Goal: Task Accomplishment & Management: Use online tool/utility

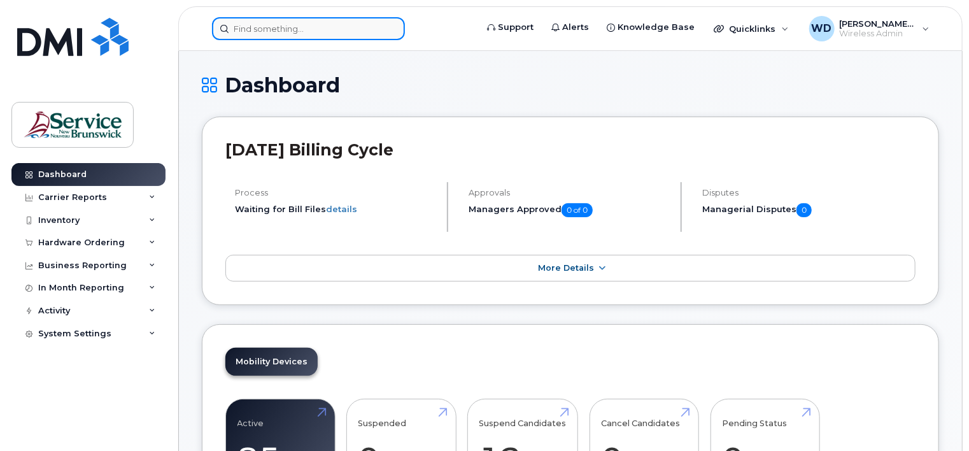
click at [322, 21] on input at bounding box center [308, 28] width 193 height 23
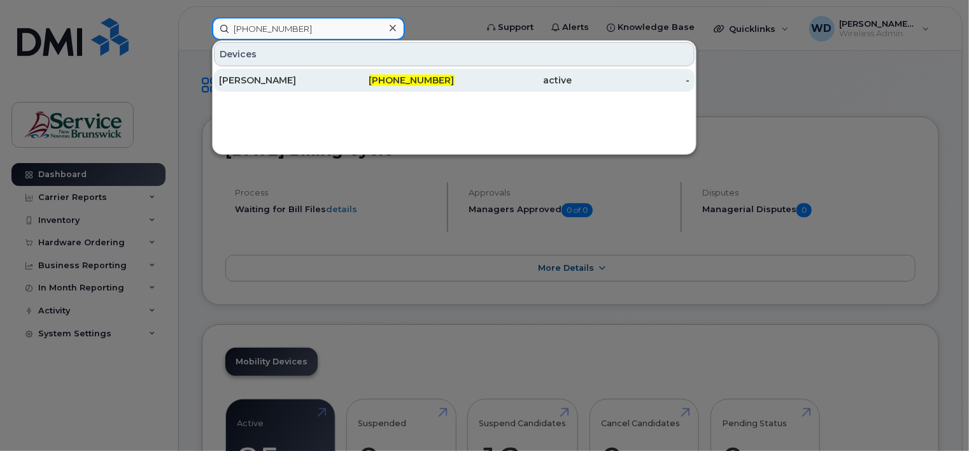
type input "[PHONE_NUMBER]"
click at [306, 80] on div "[PERSON_NAME]" at bounding box center [278, 80] width 118 height 13
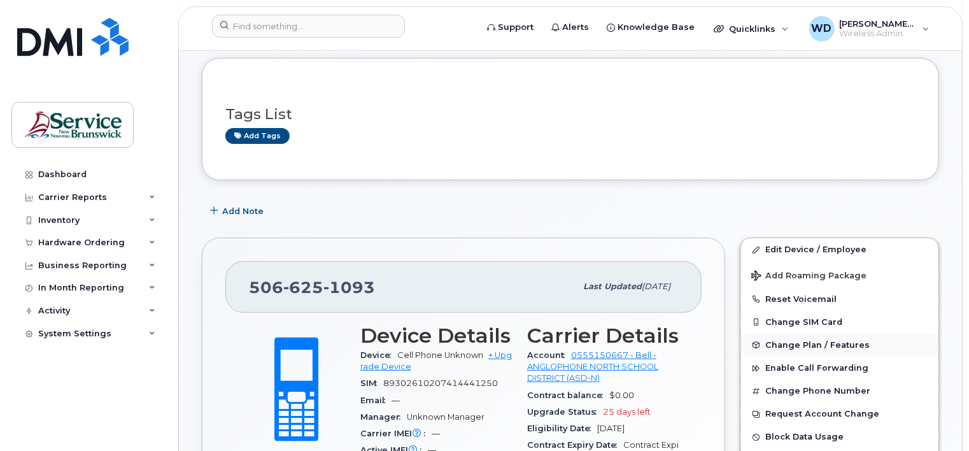
scroll to position [127, 0]
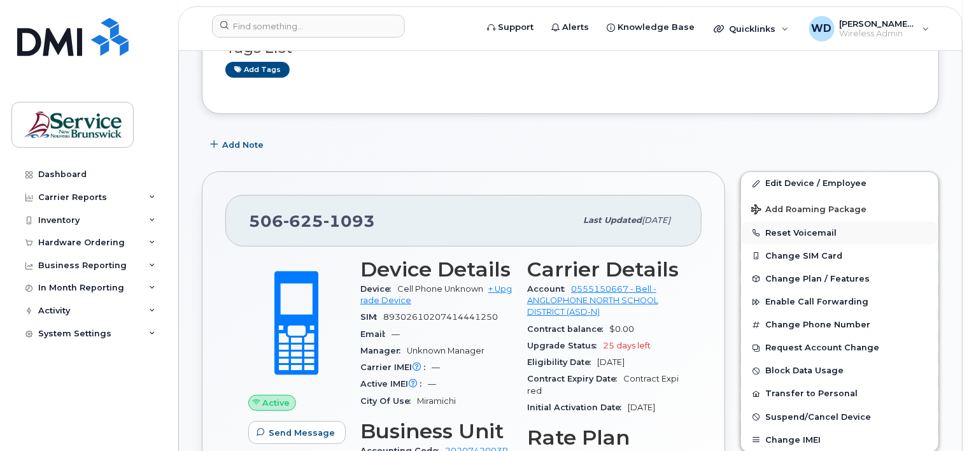
click at [815, 229] on button "Reset Voicemail" at bounding box center [839, 233] width 197 height 23
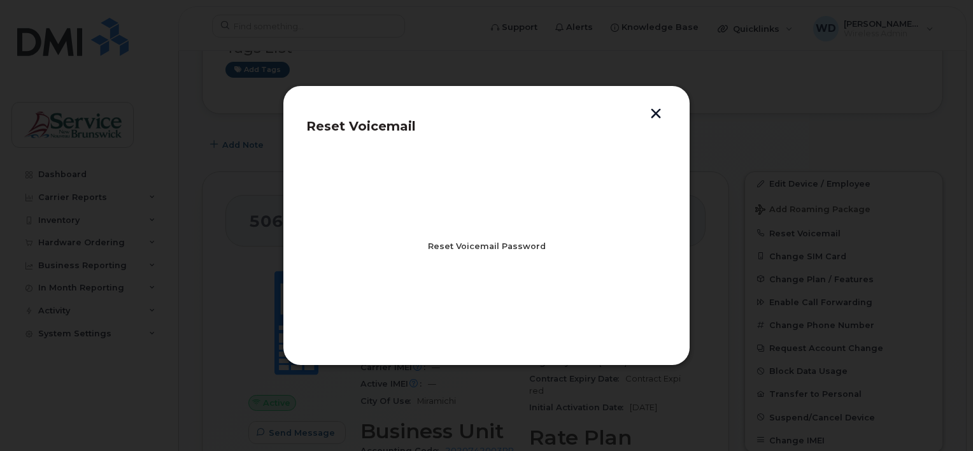
click at [517, 247] on span "Reset Voicemail Password" at bounding box center [487, 246] width 118 height 12
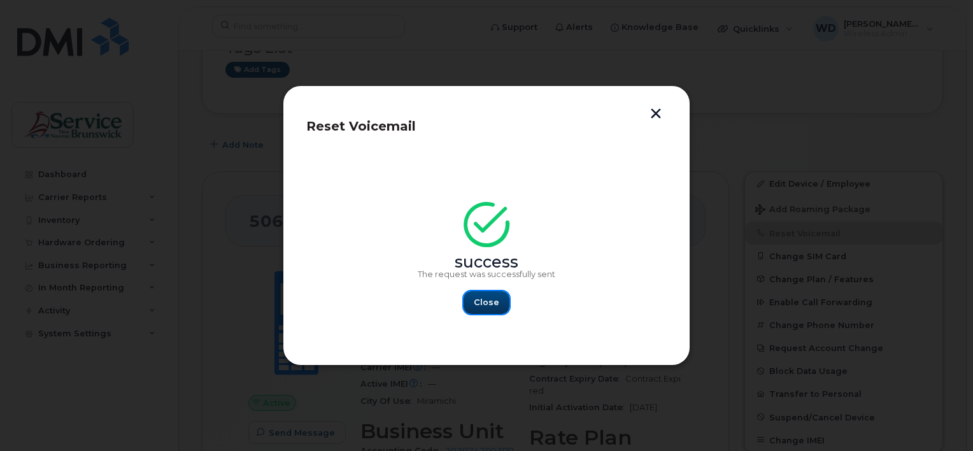
click at [487, 310] on button "Close" at bounding box center [487, 302] width 46 height 23
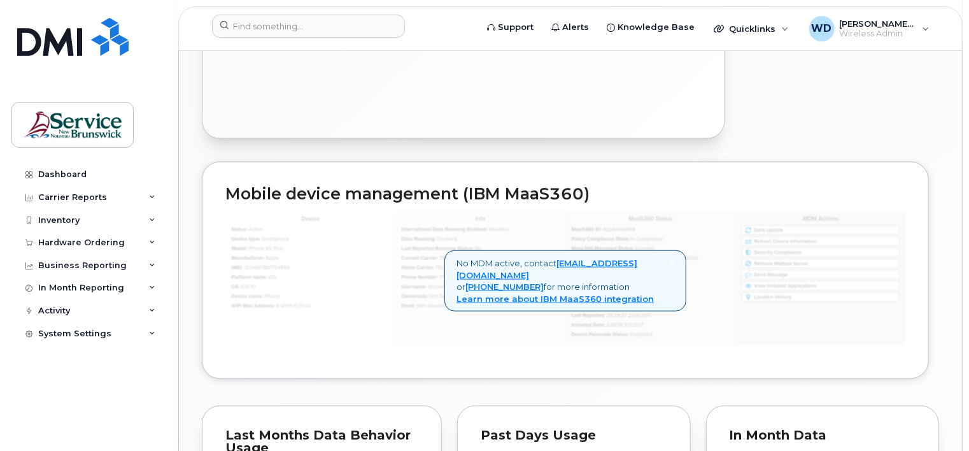
scroll to position [573, 0]
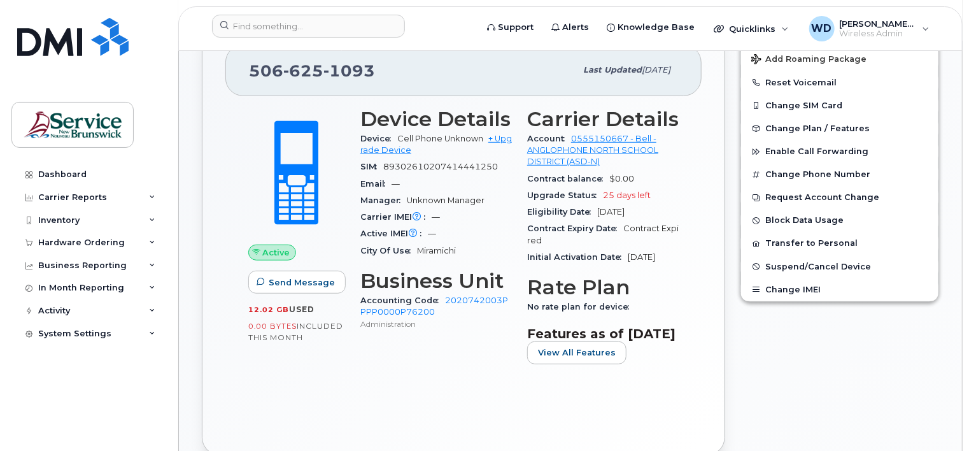
scroll to position [341, 0]
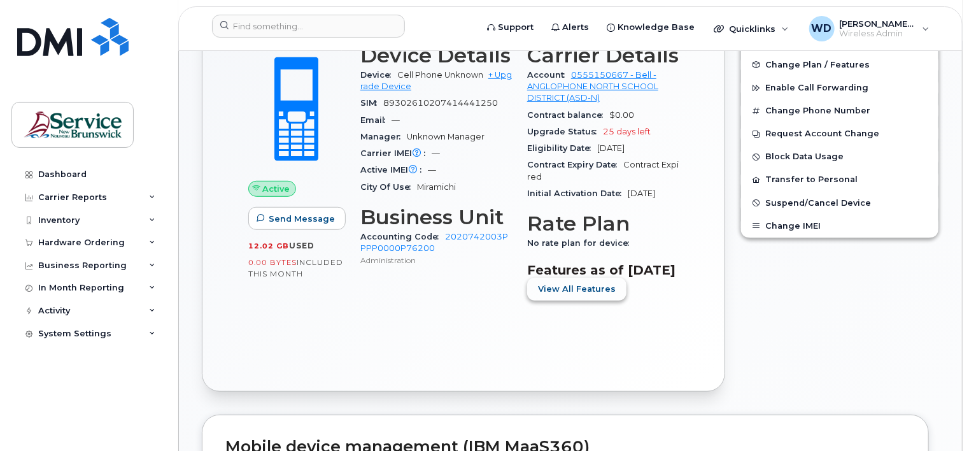
click at [560, 295] on span "View All Features" at bounding box center [577, 289] width 78 height 12
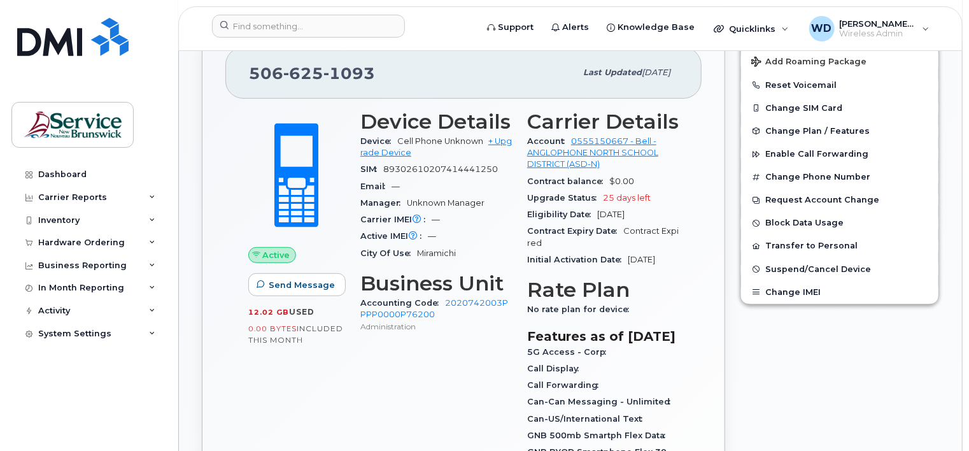
scroll to position [278, 0]
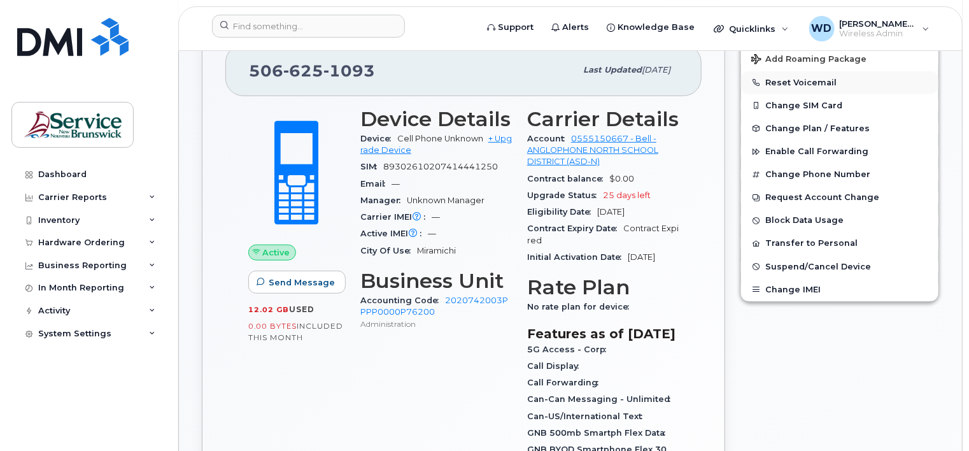
click at [797, 81] on button "Reset Voicemail" at bounding box center [839, 82] width 197 height 23
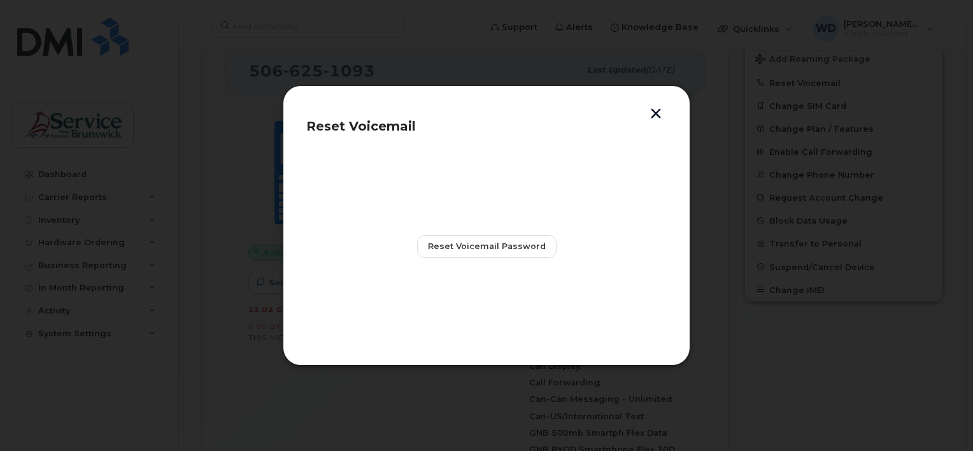
click at [662, 110] on button "button" at bounding box center [655, 114] width 19 height 13
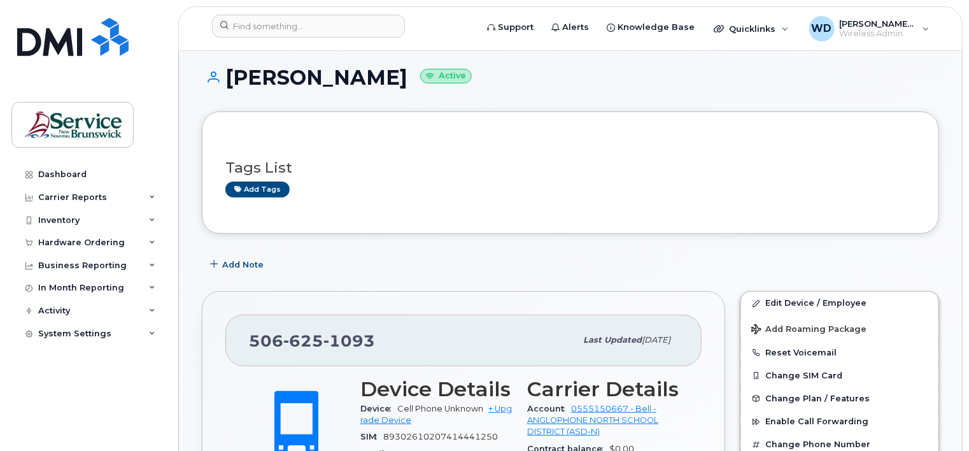
scroll to position [0, 0]
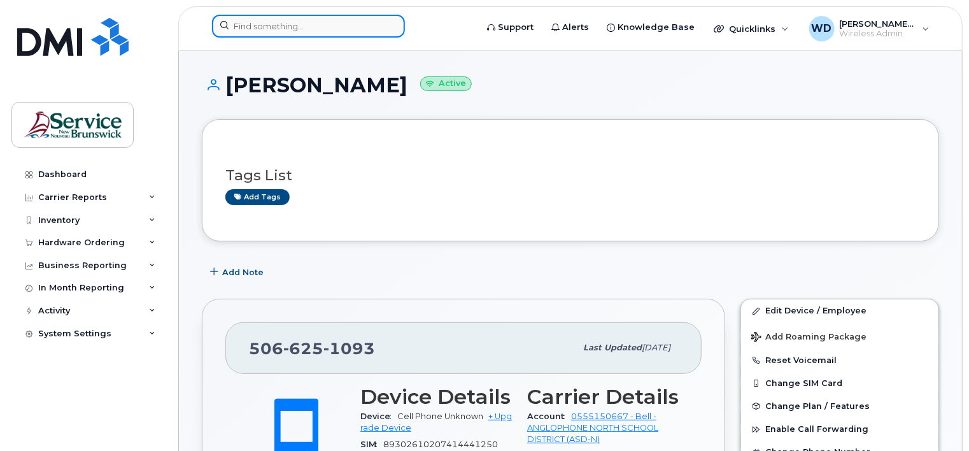
click at [341, 25] on input at bounding box center [308, 26] width 193 height 23
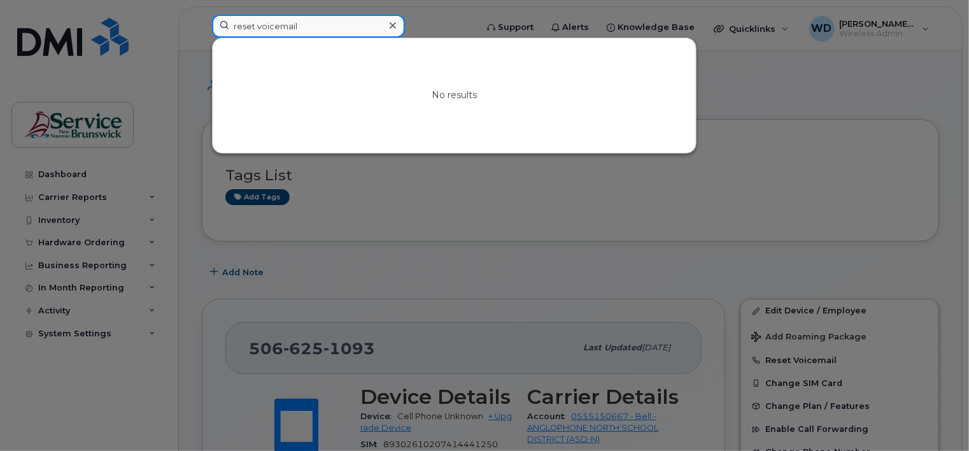
type input "reset voicemail"
click at [76, 385] on div at bounding box center [484, 225] width 969 height 451
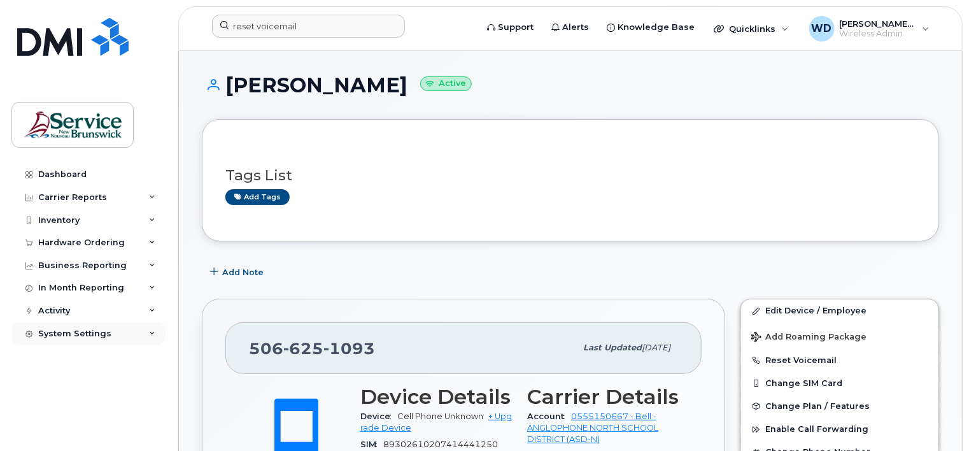
click at [81, 335] on div "System Settings" at bounding box center [74, 334] width 73 height 10
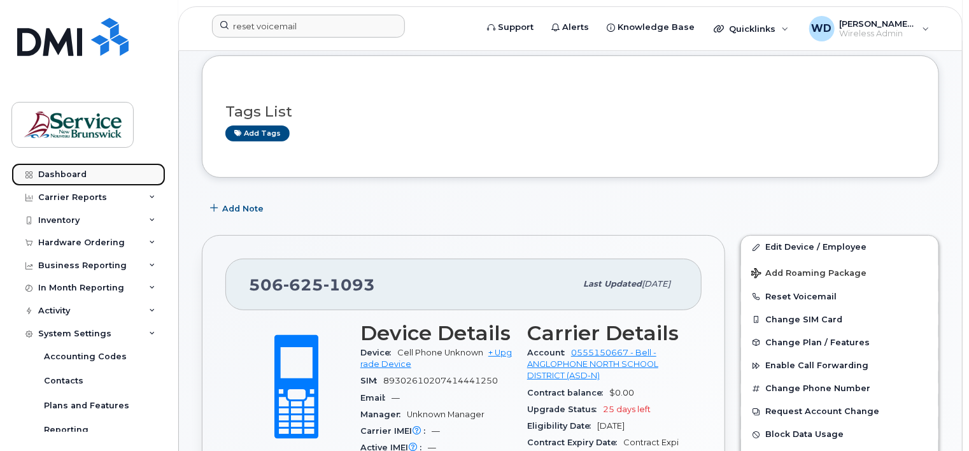
click at [85, 173] on link "Dashboard" at bounding box center [88, 174] width 154 height 23
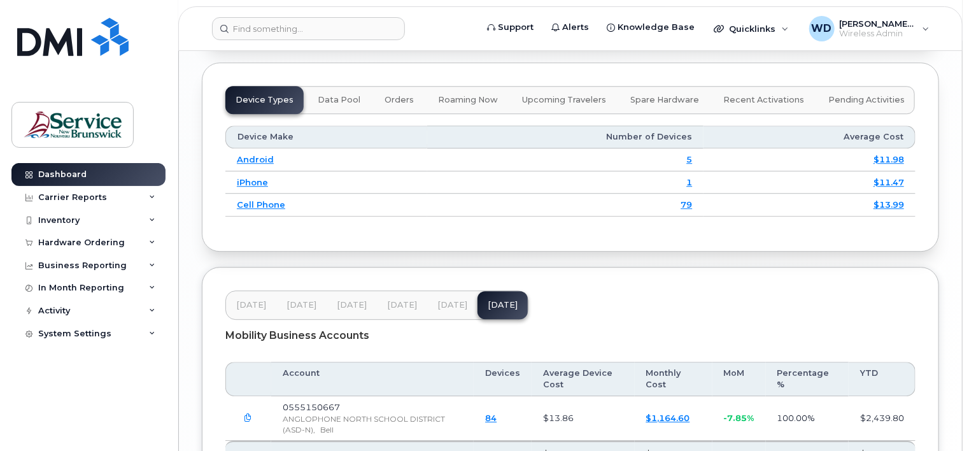
scroll to position [1836, 0]
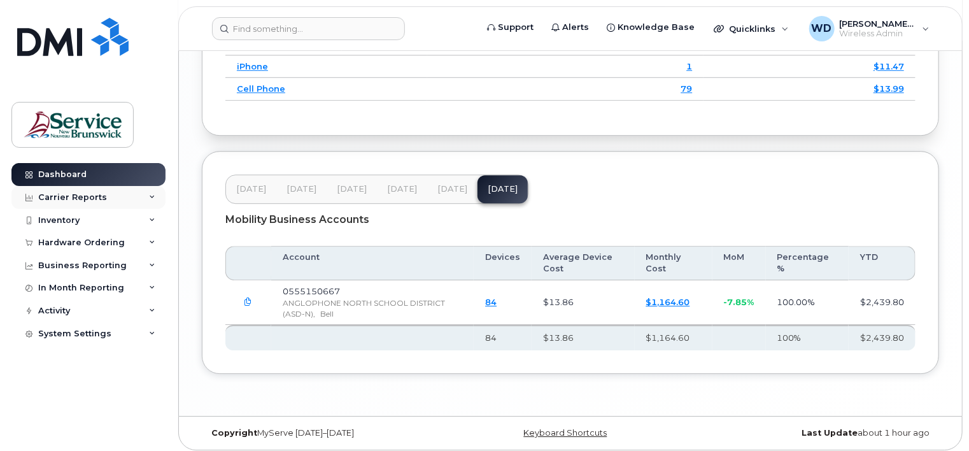
click at [64, 199] on div "Carrier Reports" at bounding box center [72, 197] width 69 height 10
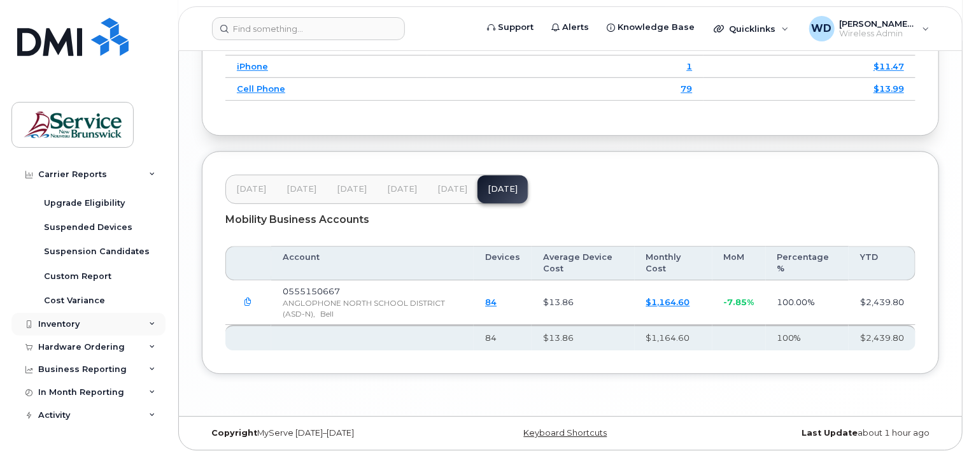
scroll to position [229, 0]
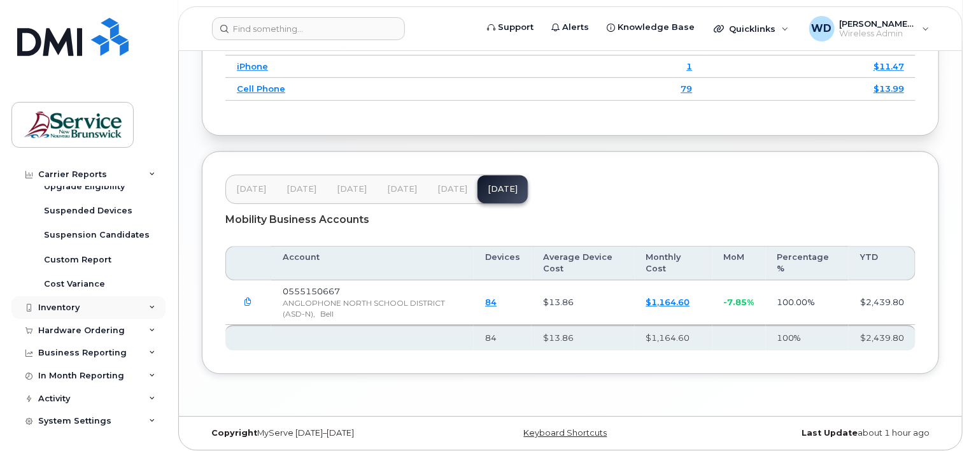
click at [79, 308] on div "Inventory" at bounding box center [88, 307] width 154 height 23
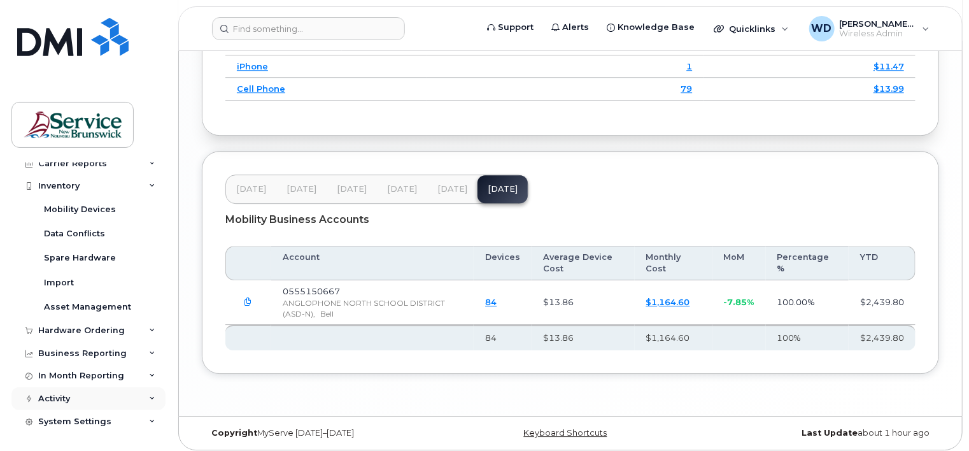
click at [65, 396] on div "Activity" at bounding box center [54, 399] width 32 height 10
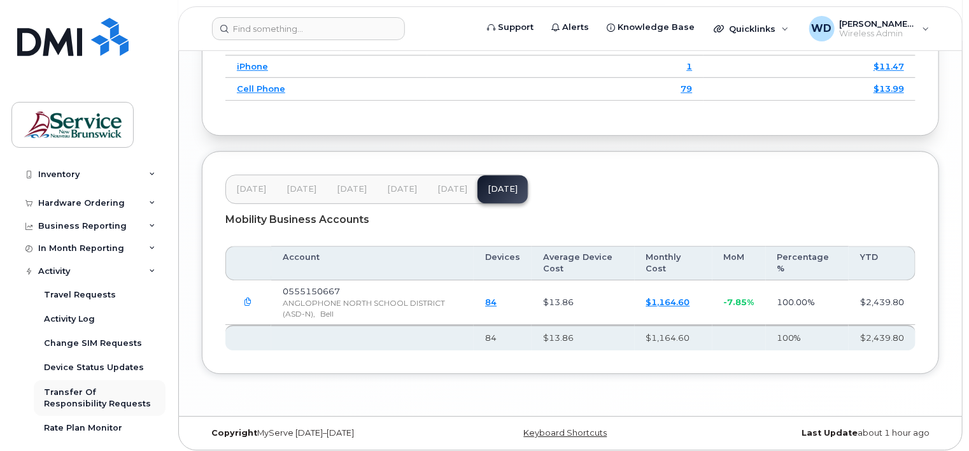
scroll to position [533, 0]
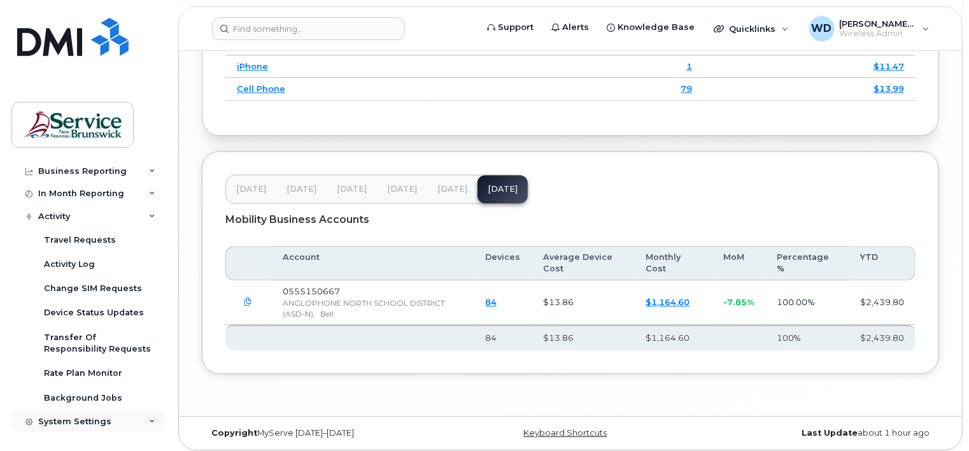
click at [79, 418] on div "System Settings" at bounding box center [74, 422] width 73 height 10
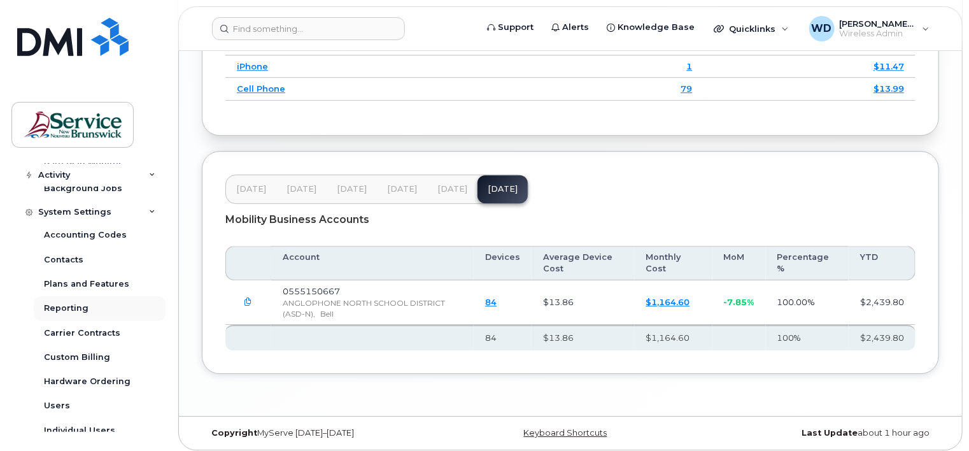
scroll to position [753, 0]
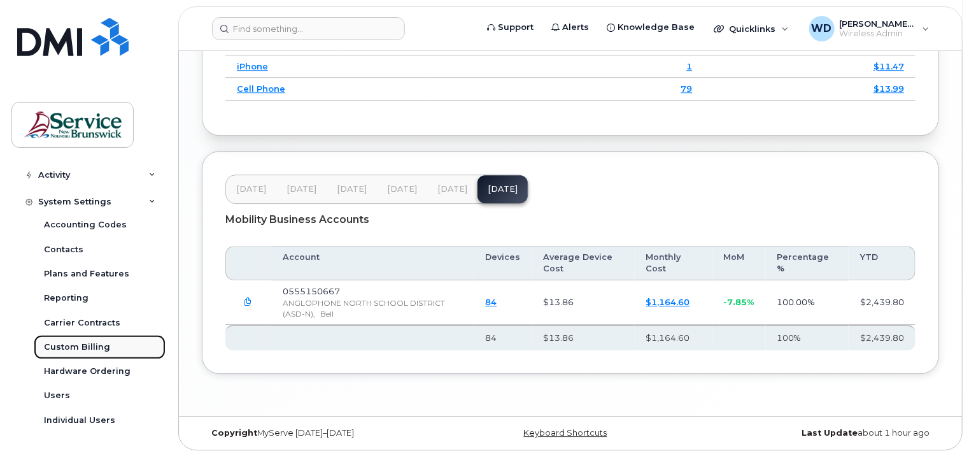
click at [87, 339] on link "Custom Billing" at bounding box center [100, 347] width 132 height 24
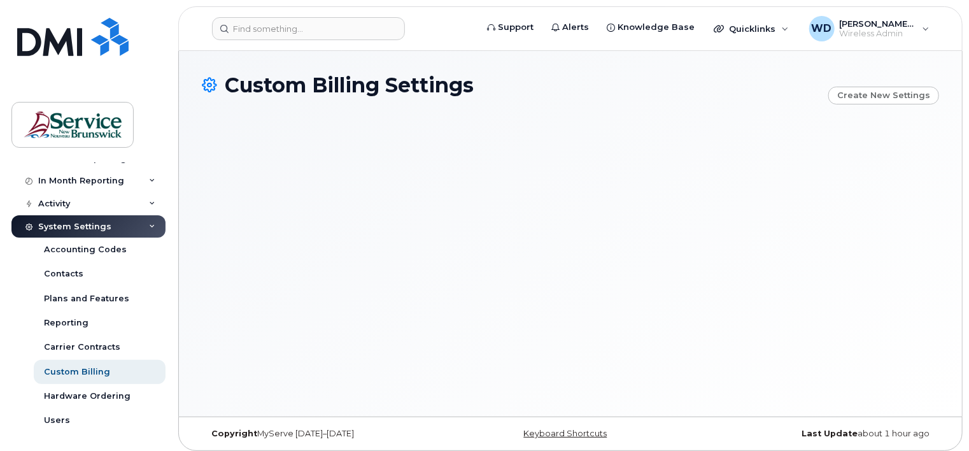
scroll to position [127, 0]
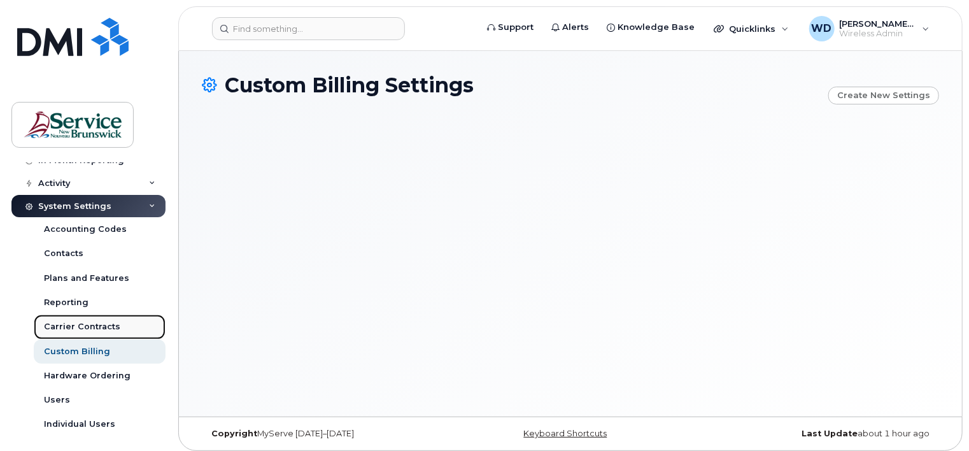
click at [96, 327] on div "Carrier Contracts" at bounding box center [82, 326] width 76 height 11
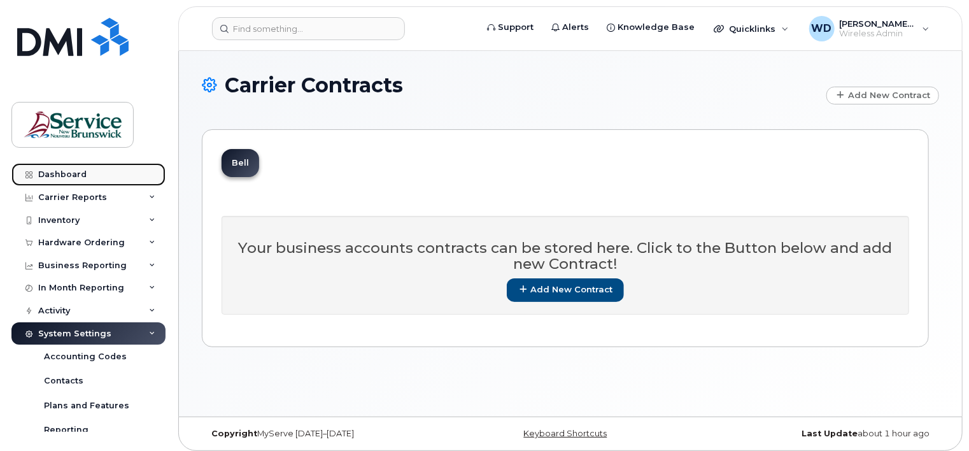
click at [73, 169] on div "Dashboard" at bounding box center [62, 174] width 48 height 10
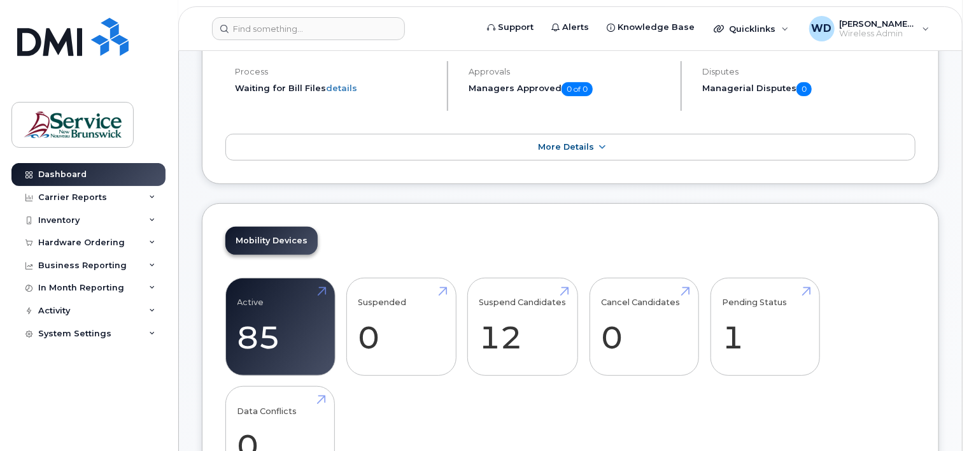
scroll to position [64, 0]
